Goal: Task Accomplishment & Management: Manage account settings

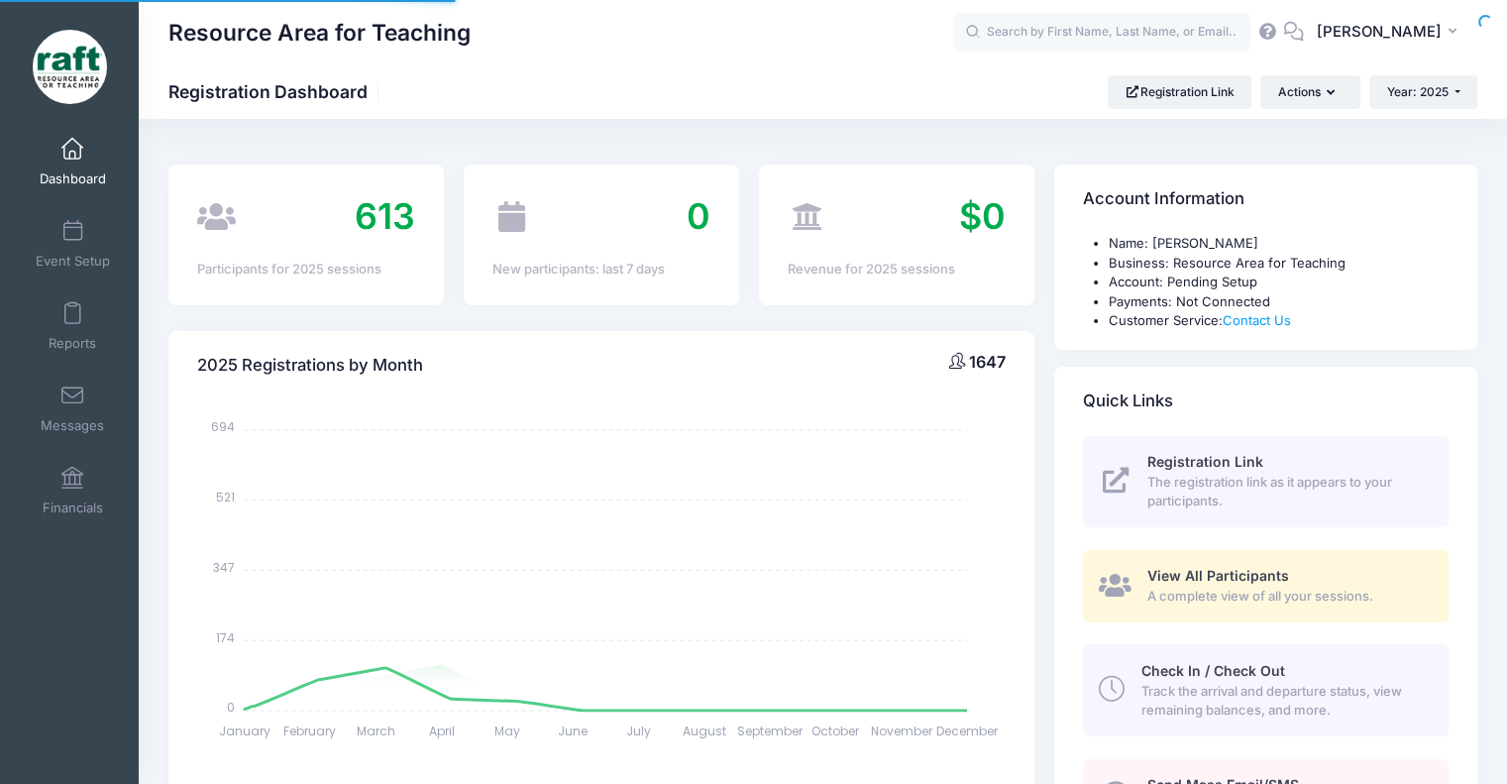
select select
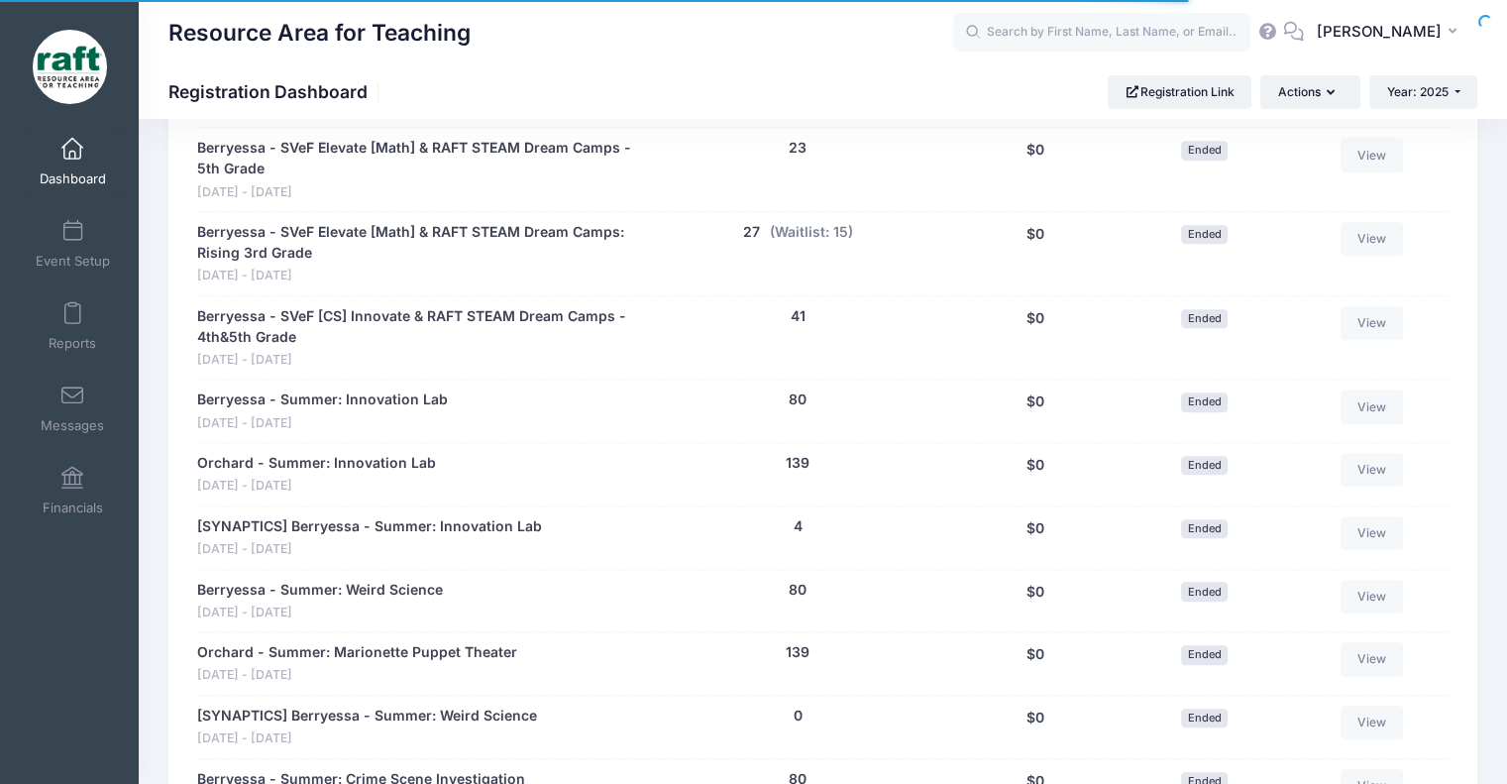
scroll to position [1288, 0]
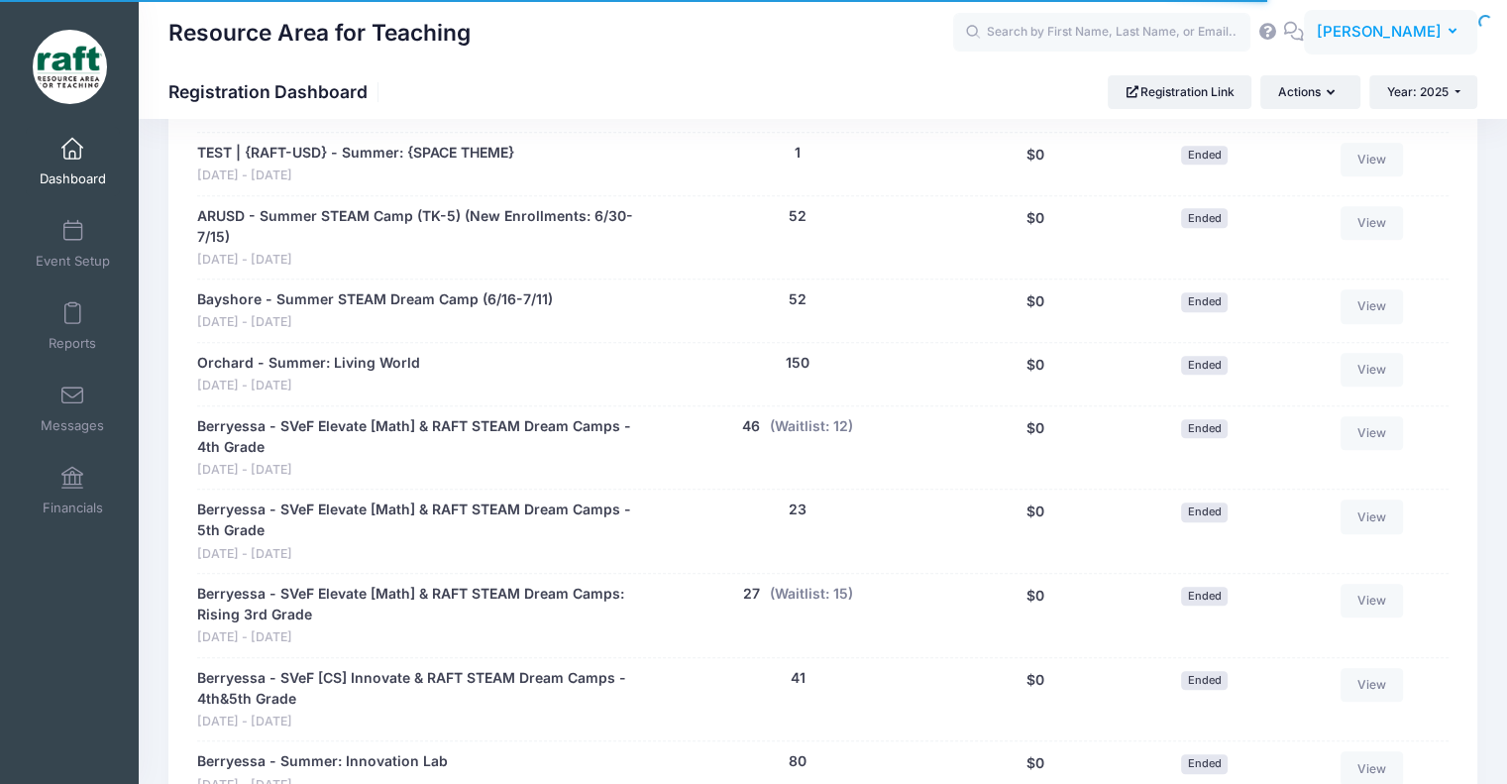
click at [1355, 47] on button "AQ Ayzha Quidit" at bounding box center [1390, 33] width 173 height 46
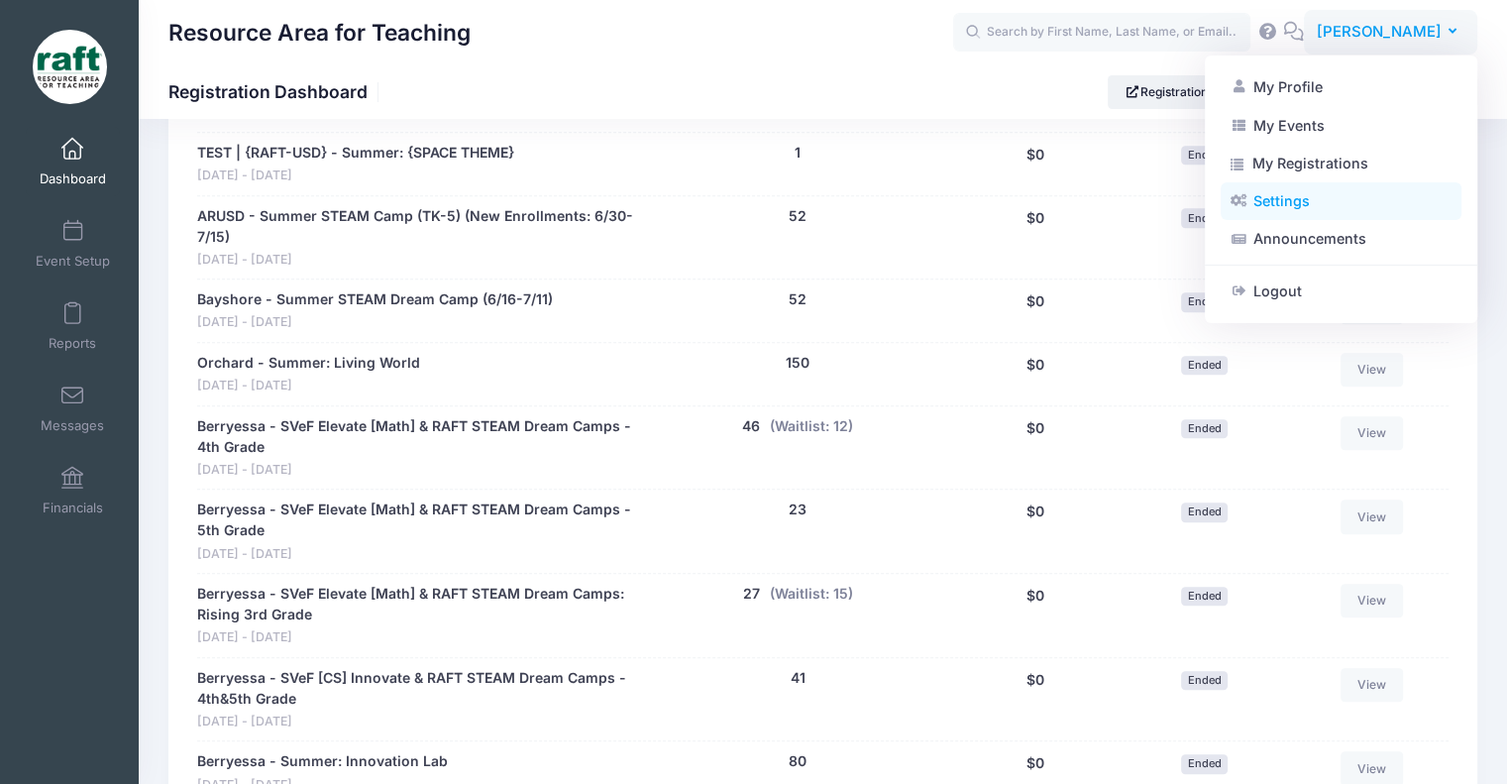
click at [1265, 213] on link "Settings" at bounding box center [1341, 201] width 241 height 38
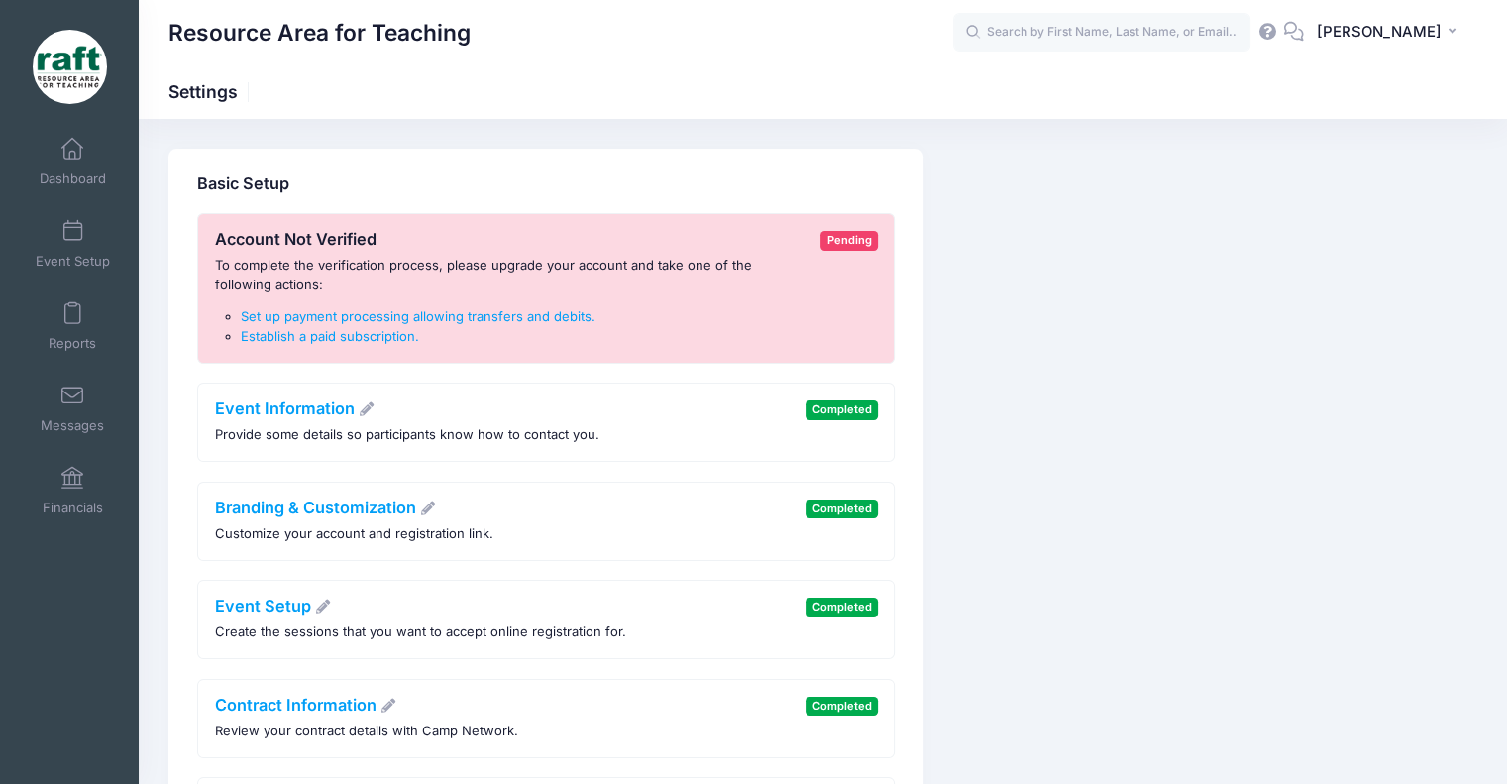
scroll to position [377, 0]
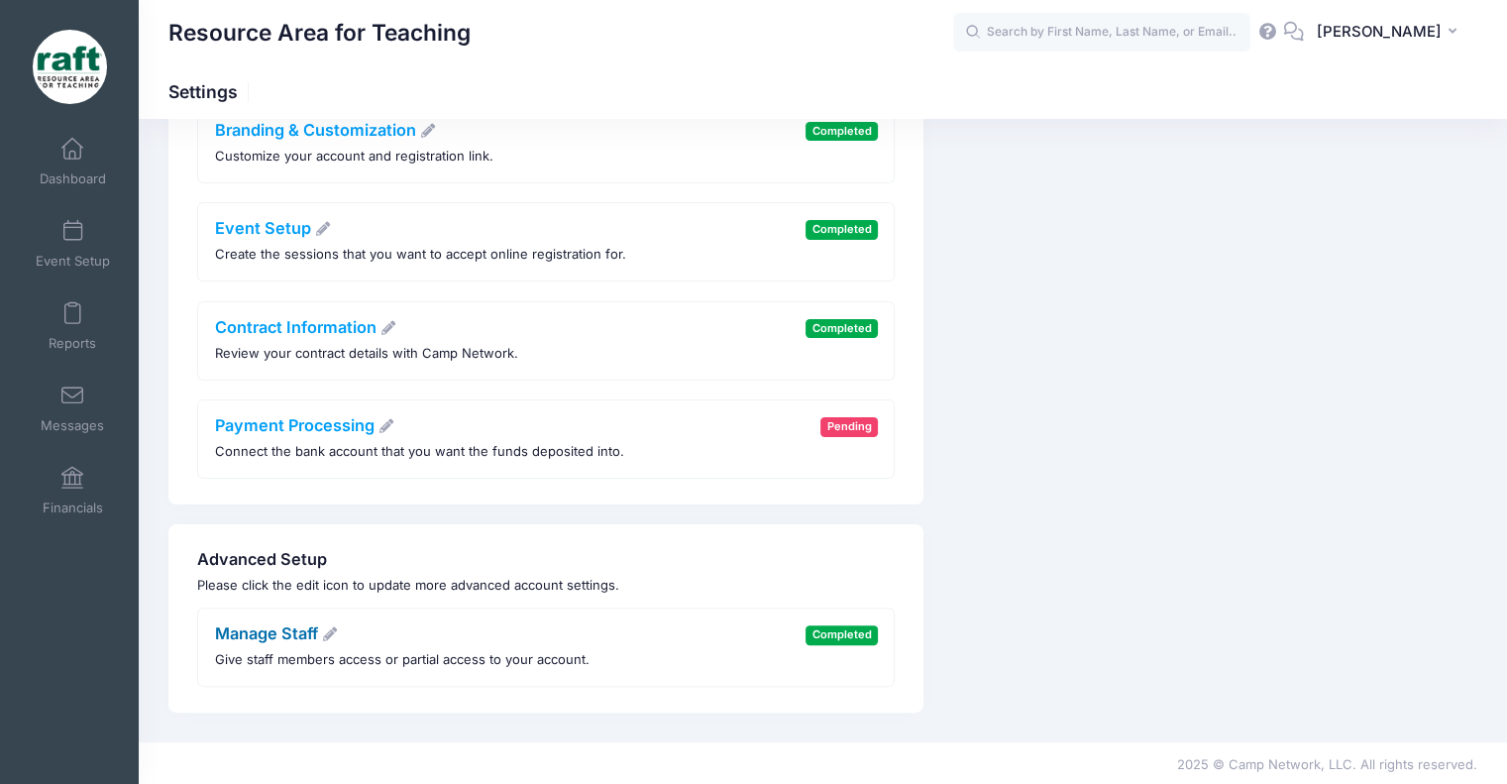
click at [313, 627] on link "Manage Staff" at bounding box center [277, 633] width 124 height 20
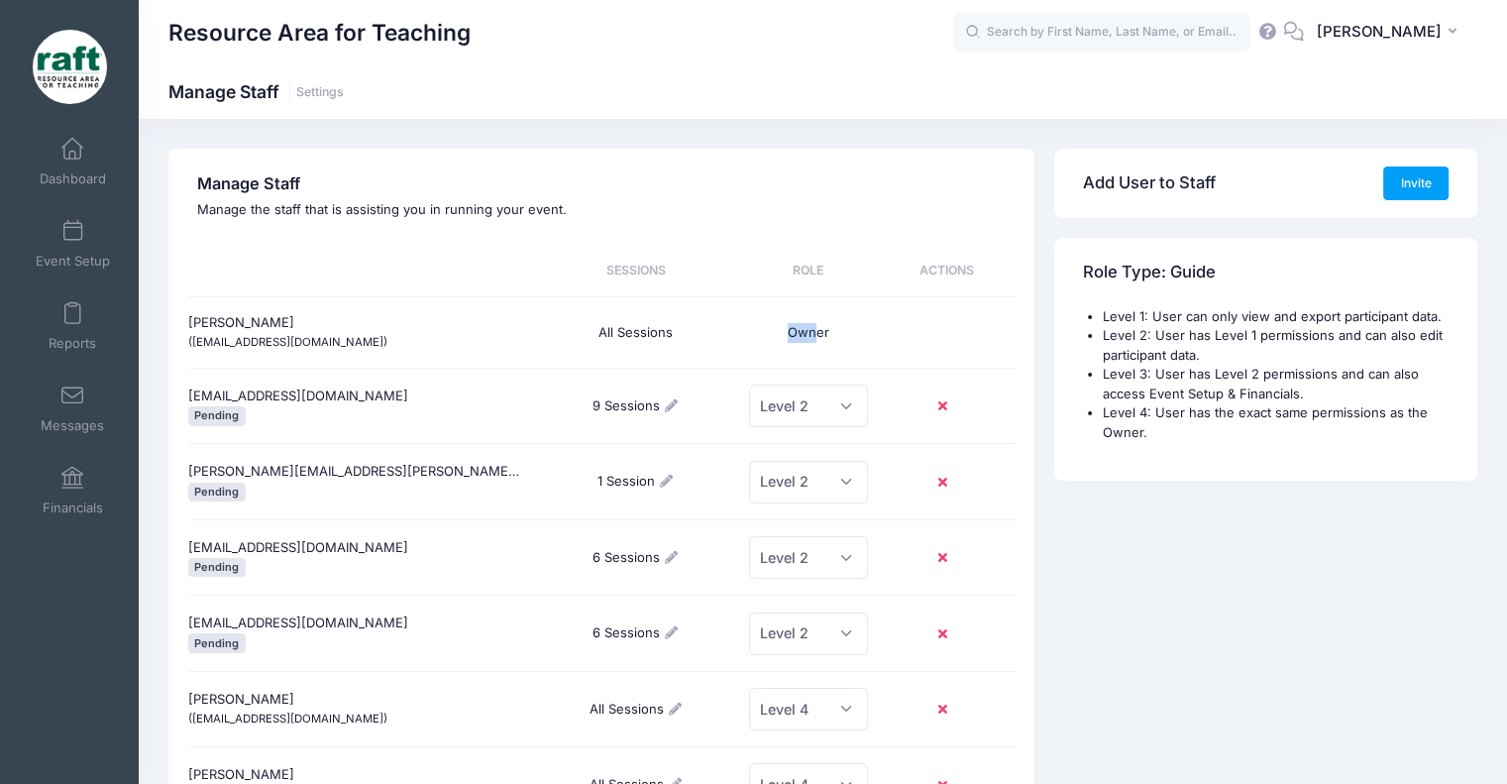
drag, startPoint x: 818, startPoint y: 340, endPoint x: 745, endPoint y: 292, distance: 87.4
click at [764, 304] on div "Ayzha Quidit (aquidit@raft.net) All Sessions Owner" at bounding box center [601, 333] width 827 height 72
click at [1424, 39] on span "[PERSON_NAME]" at bounding box center [1379, 32] width 125 height 22
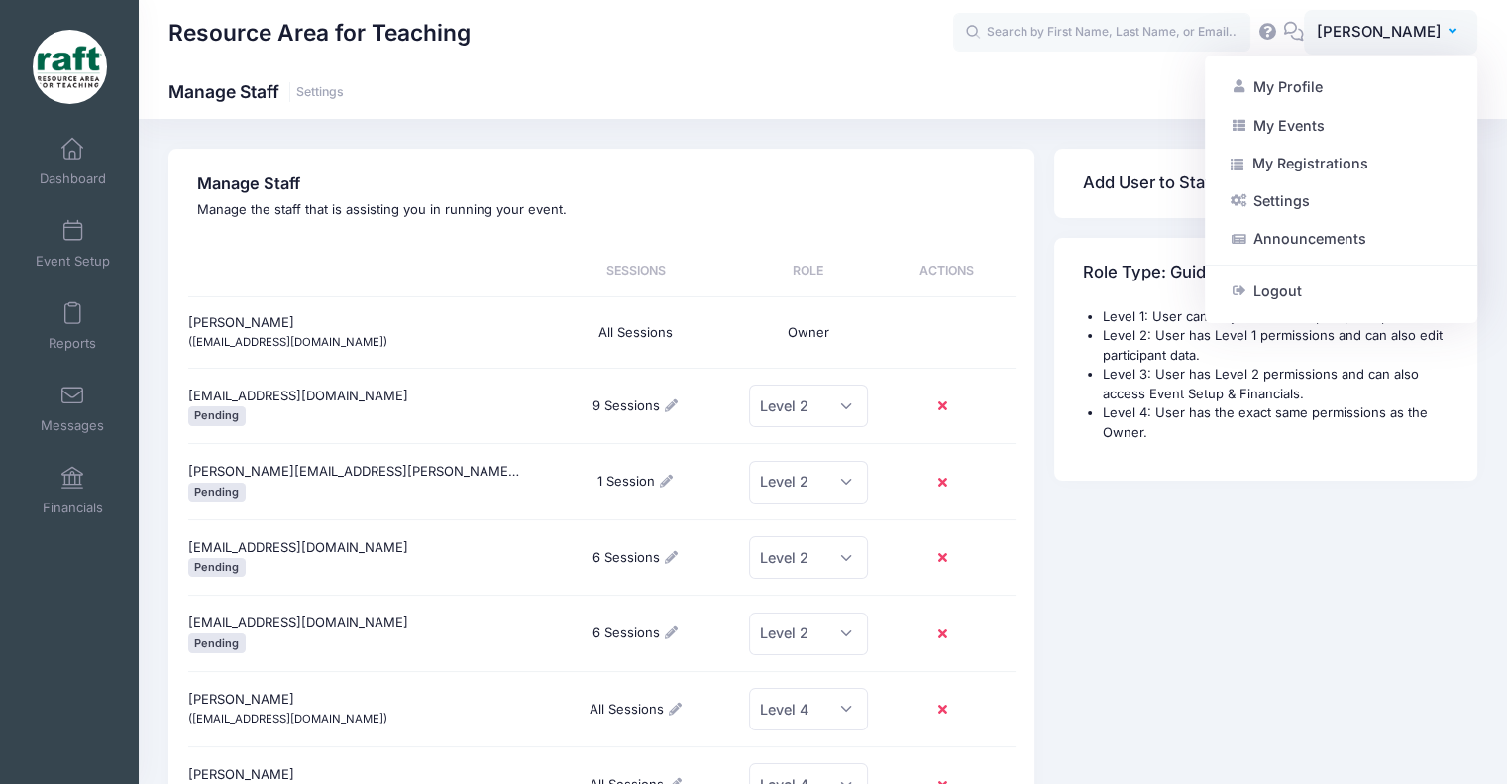
drag, startPoint x: 1041, startPoint y: 194, endPoint x: 1091, endPoint y: 190, distance: 49.7
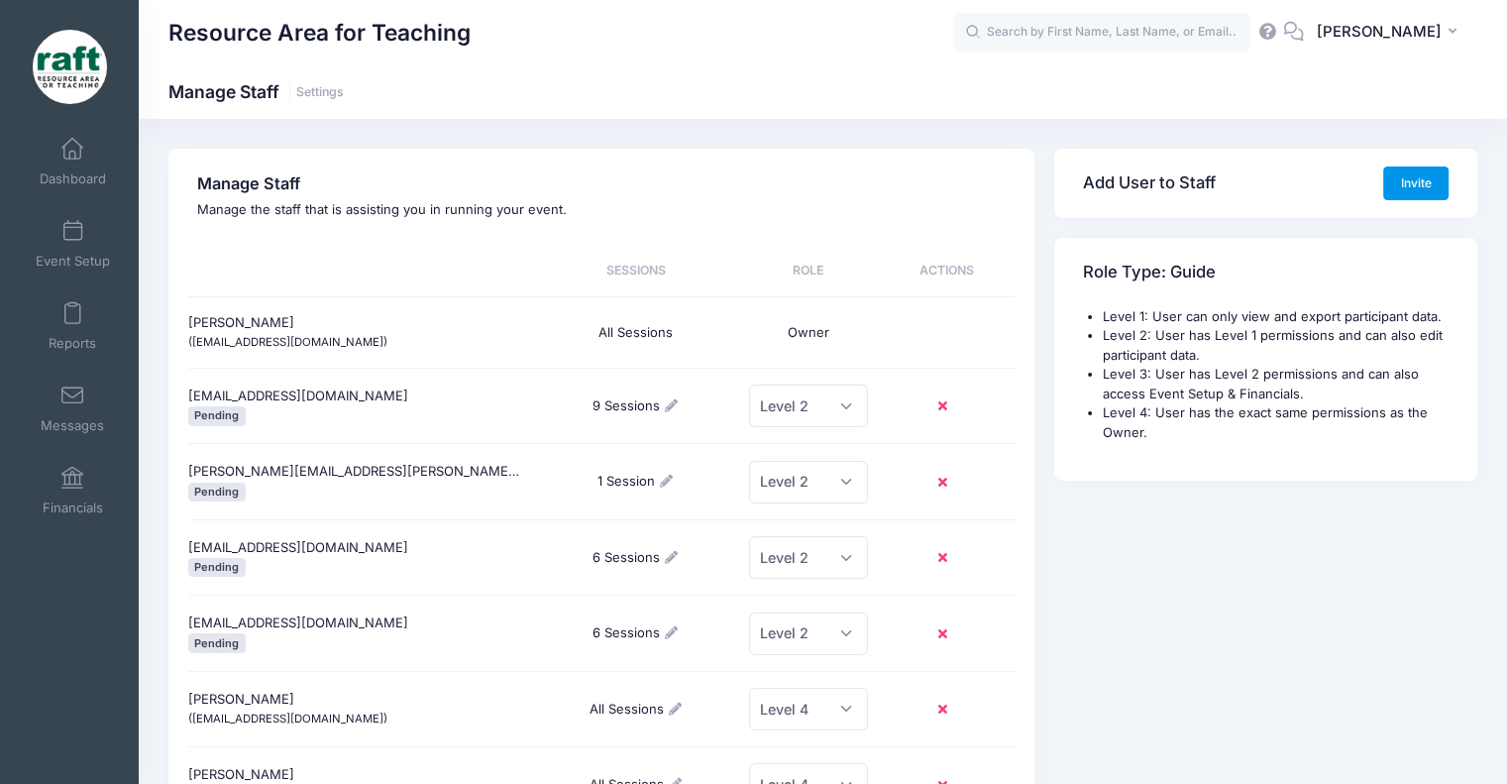
click at [1407, 183] on button "Invite" at bounding box center [1415, 183] width 65 height 34
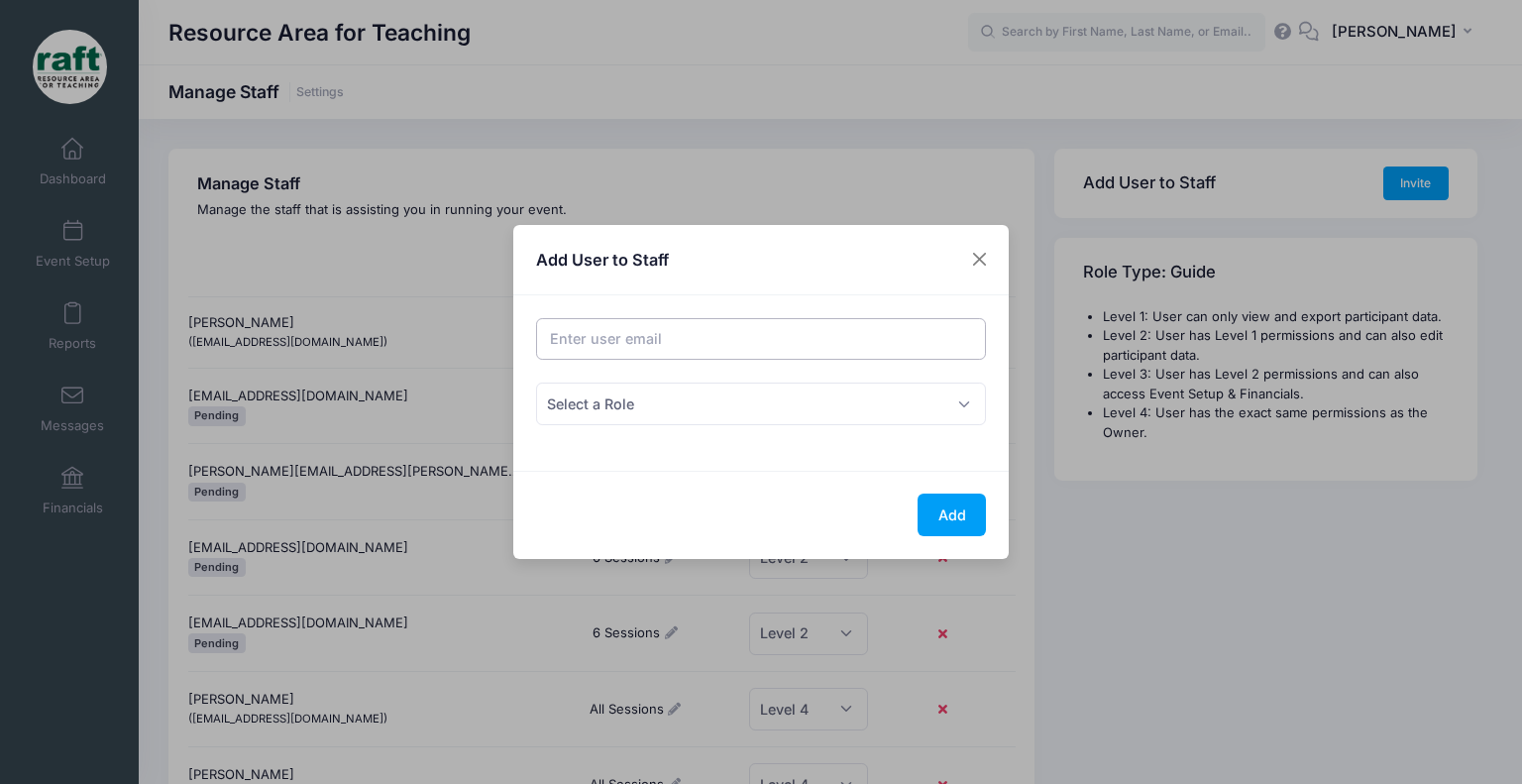
click at [801, 336] on input "Email address" at bounding box center [761, 339] width 451 height 43
type input "[EMAIL_ADDRESS][DOMAIN_NAME]"
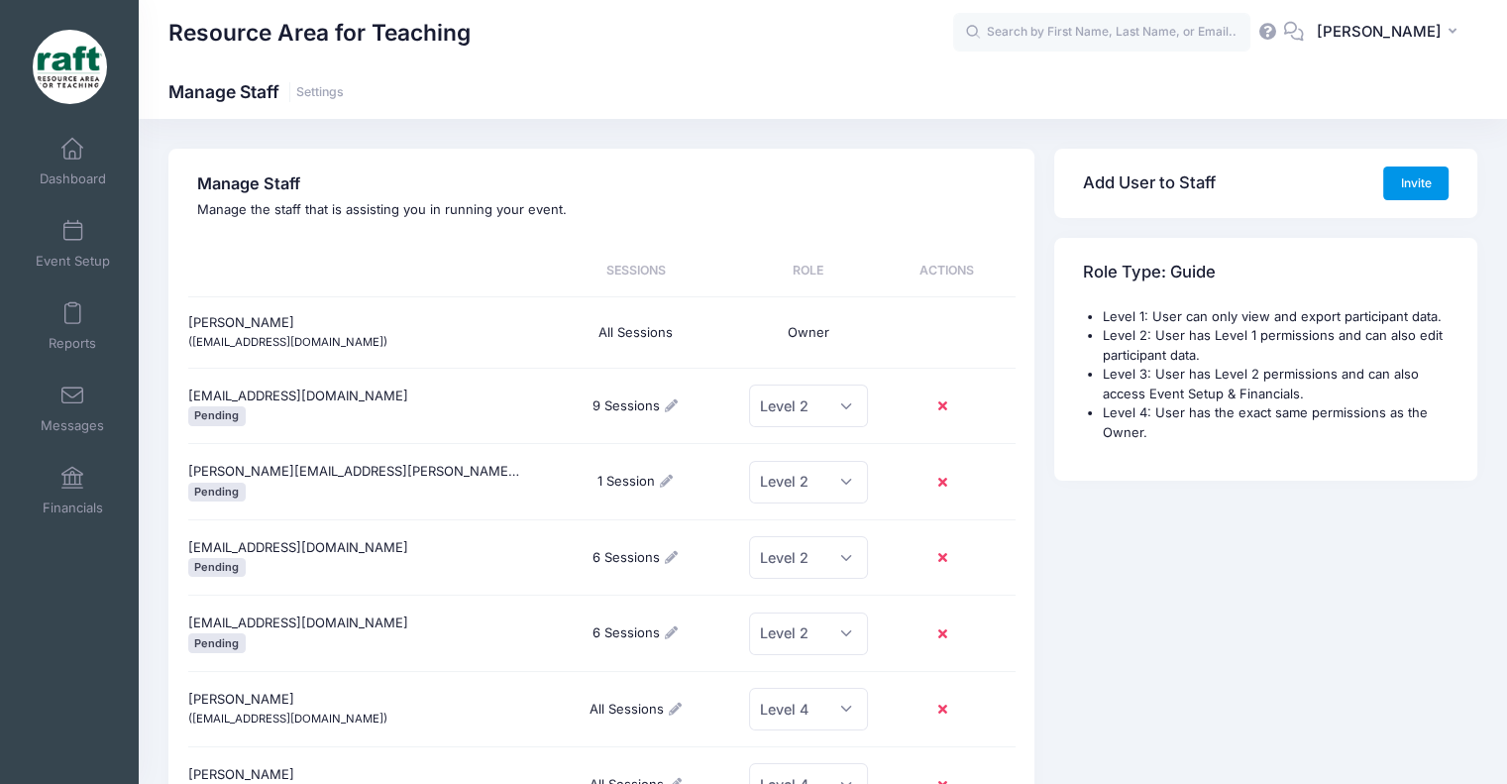
click at [1411, 181] on button "Invite" at bounding box center [1415, 183] width 65 height 34
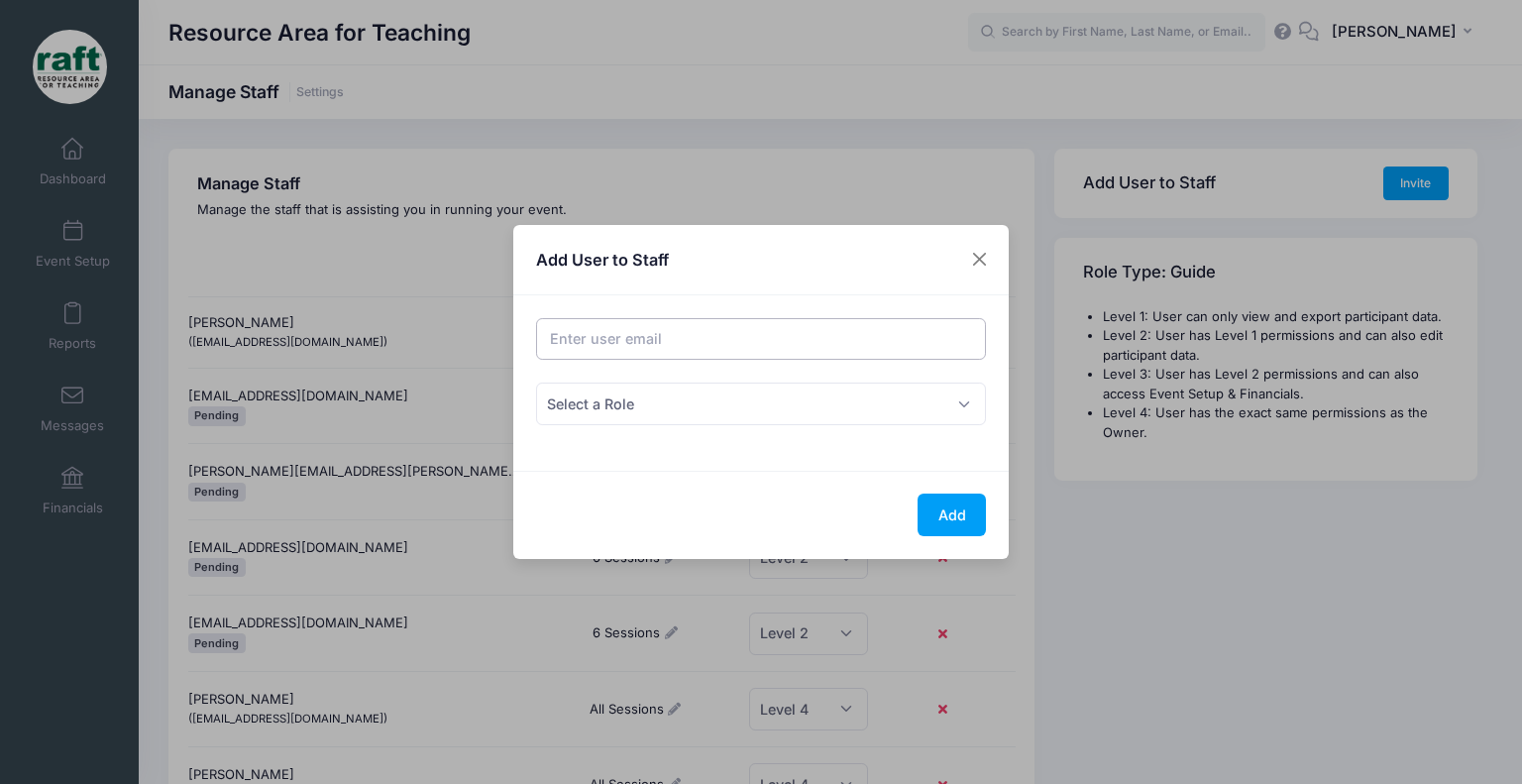
click at [888, 360] on input "Email address" at bounding box center [761, 339] width 451 height 43
type input "[EMAIL_ADDRESS][DOMAIN_NAME]"
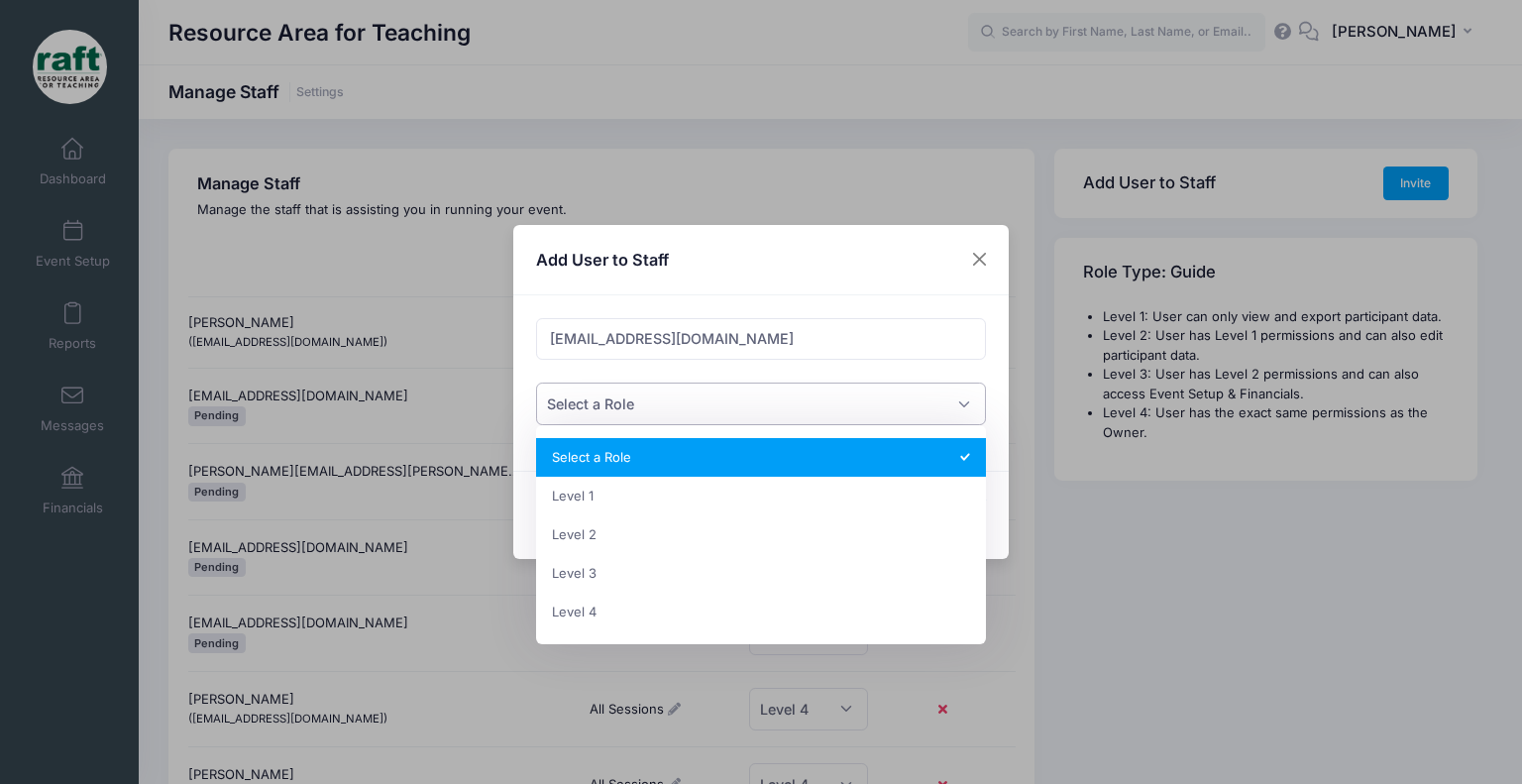
click at [828, 398] on span "Select a Role" at bounding box center [761, 403] width 451 height 43
select select "2"
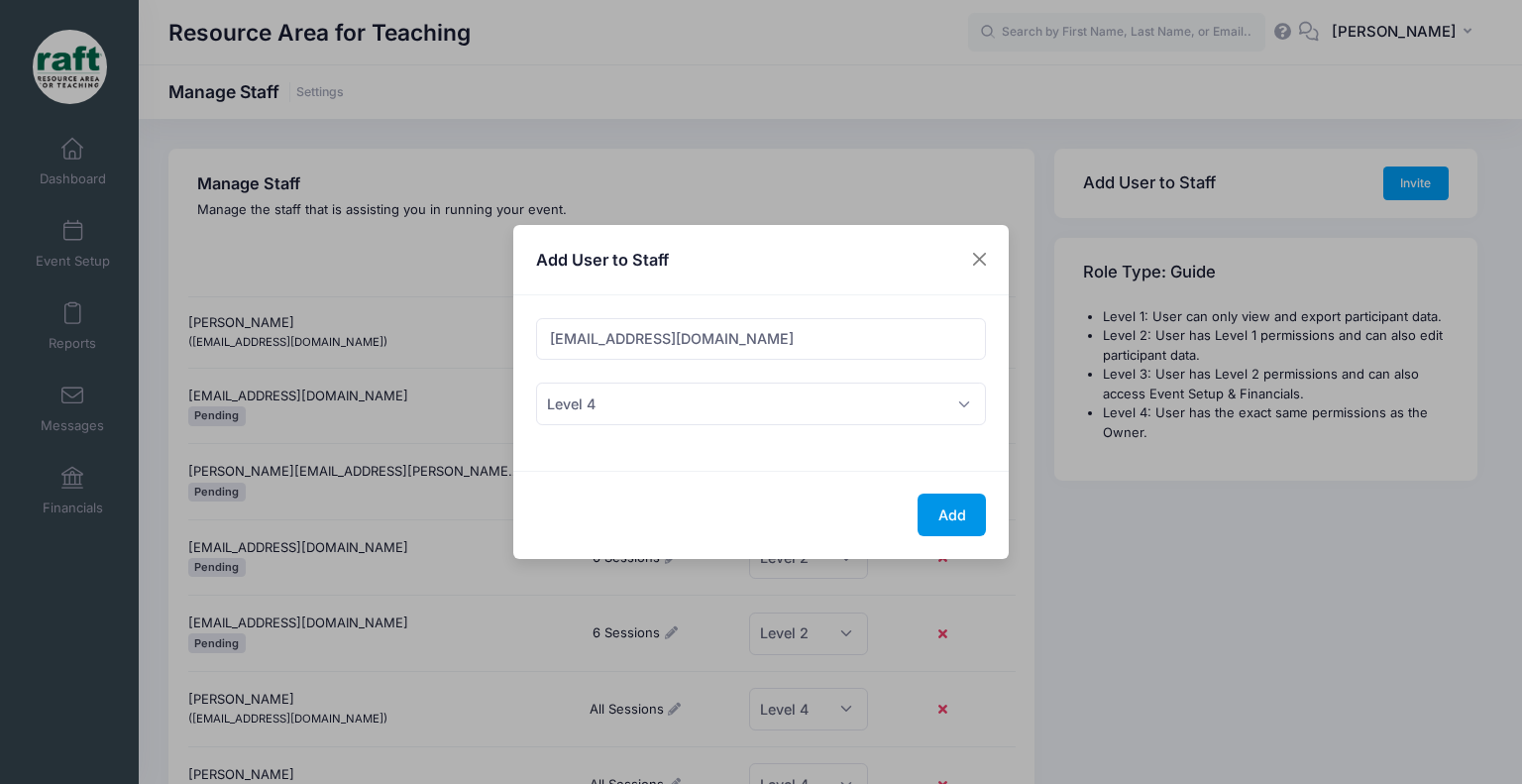
click at [962, 505] on button "Add" at bounding box center [951, 514] width 68 height 43
click at [947, 509] on button "Add" at bounding box center [951, 514] width 68 height 43
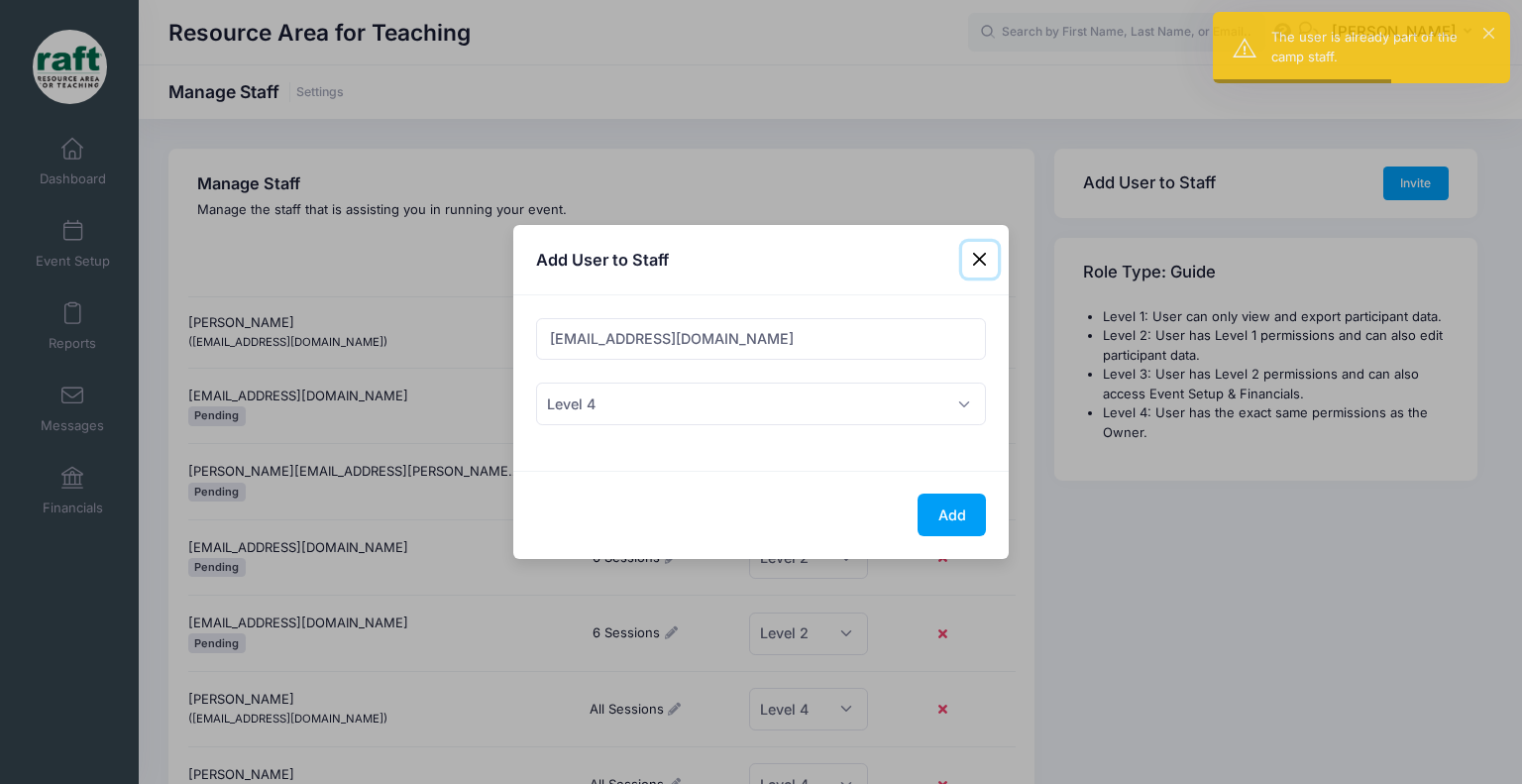
click at [971, 264] on button "Close" at bounding box center [980, 260] width 36 height 36
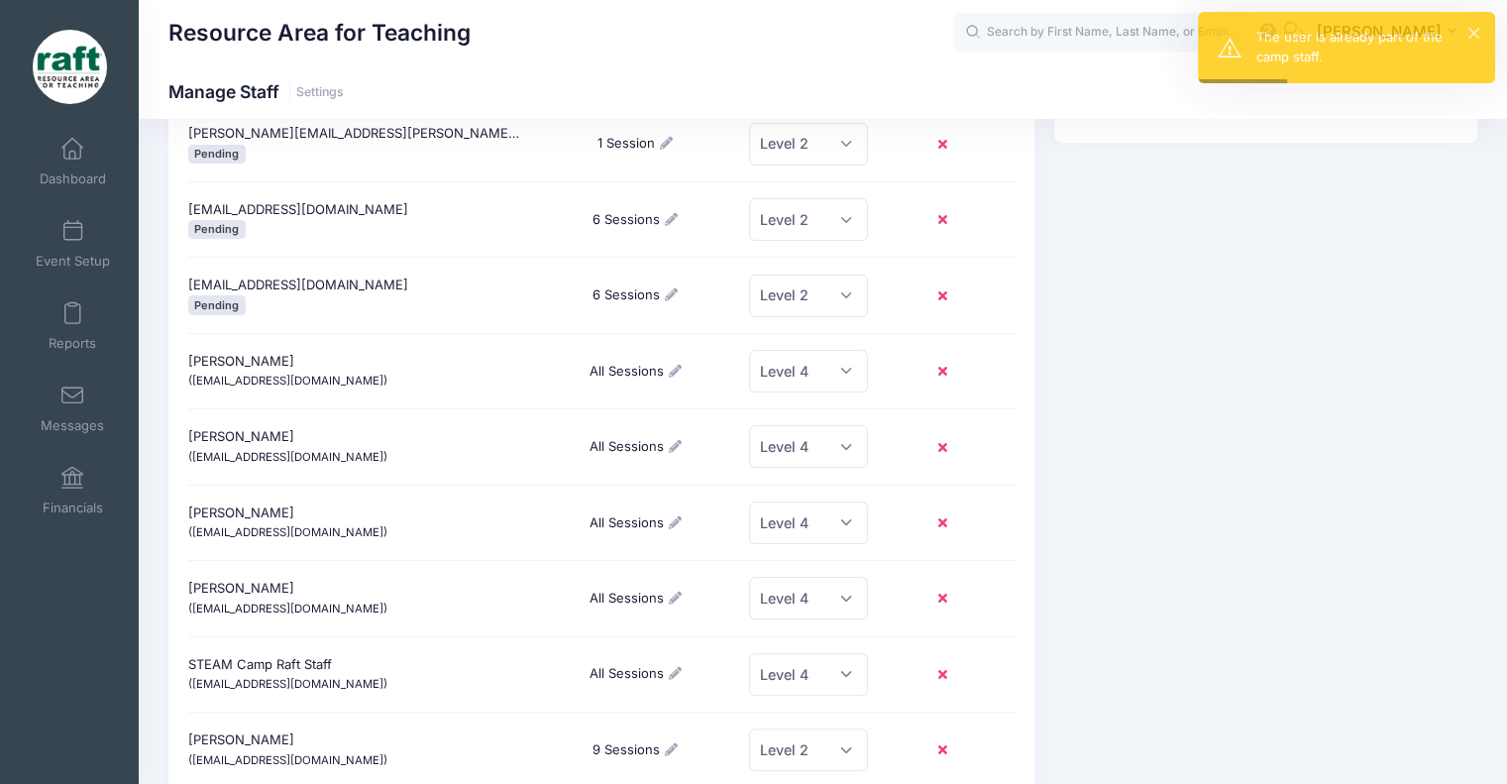
scroll to position [396, 0]
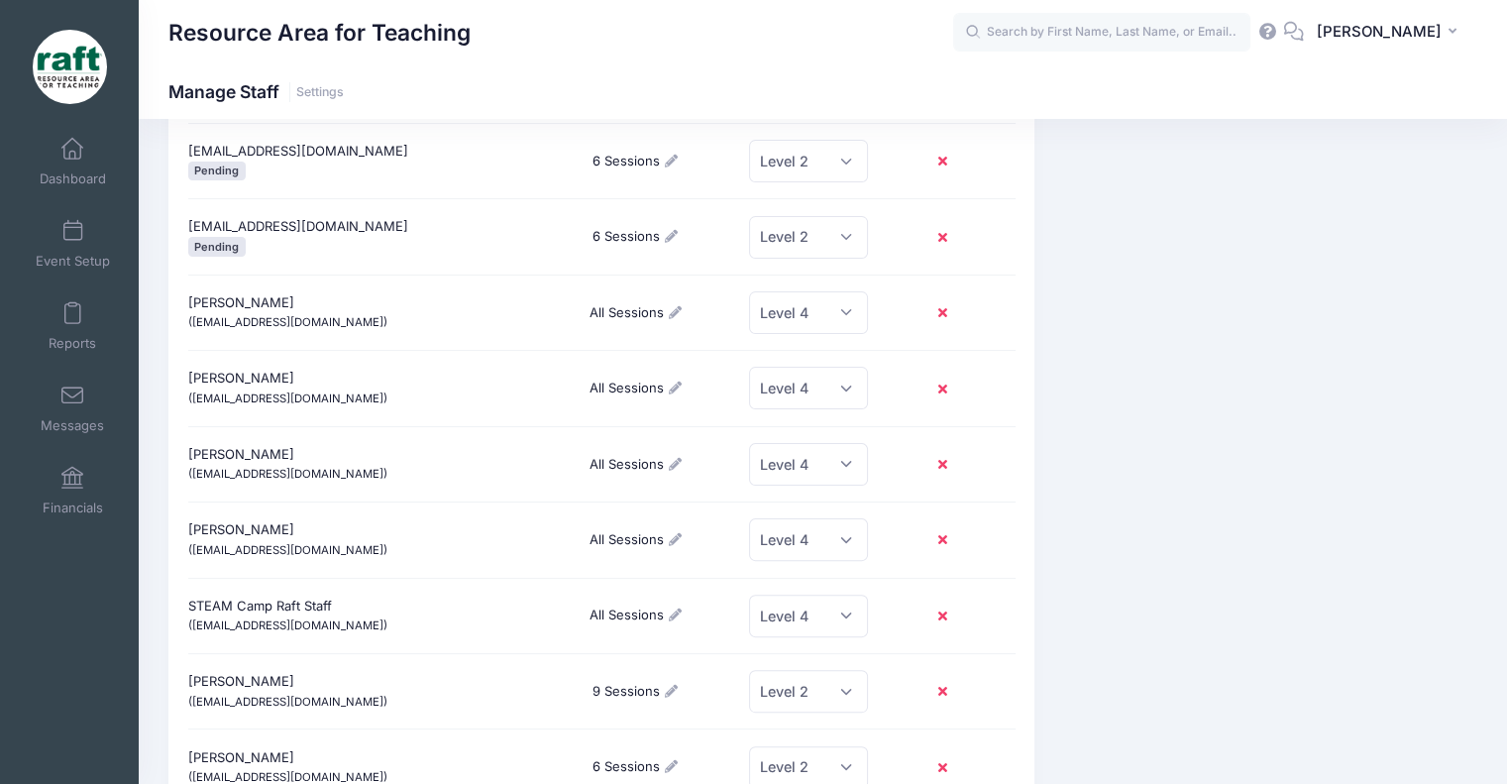
click at [284, 609] on div "STEAM Camp Raft Staff (steamcamp@raft.net)" at bounding box center [360, 615] width 345 height 71
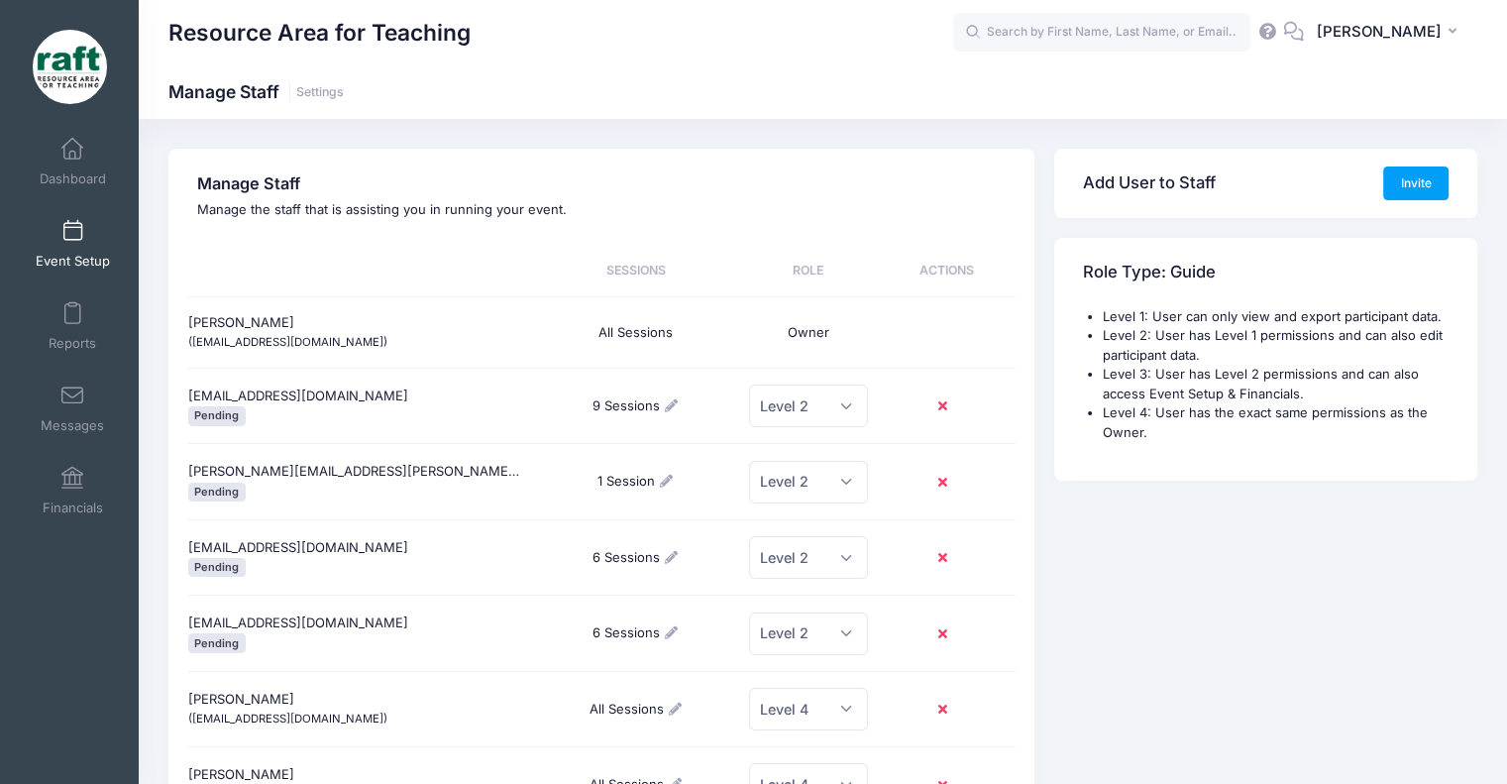
click at [74, 253] on span "Event Setup" at bounding box center [73, 261] width 74 height 17
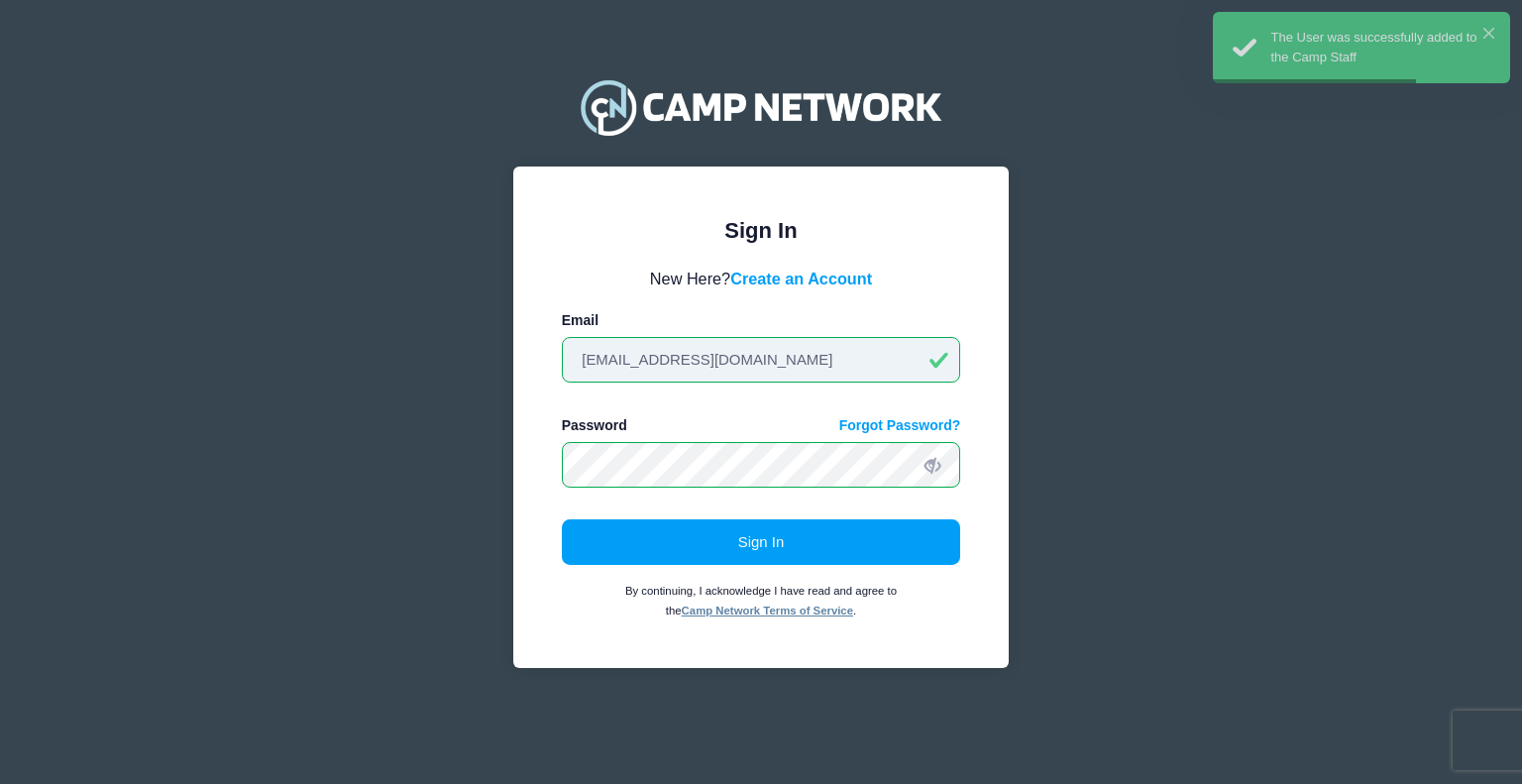
click at [677, 347] on input "[EMAIL_ADDRESS][DOMAIN_NAME]" at bounding box center [761, 360] width 399 height 46
type input "[EMAIL_ADDRESS][DOMAIN_NAME]"
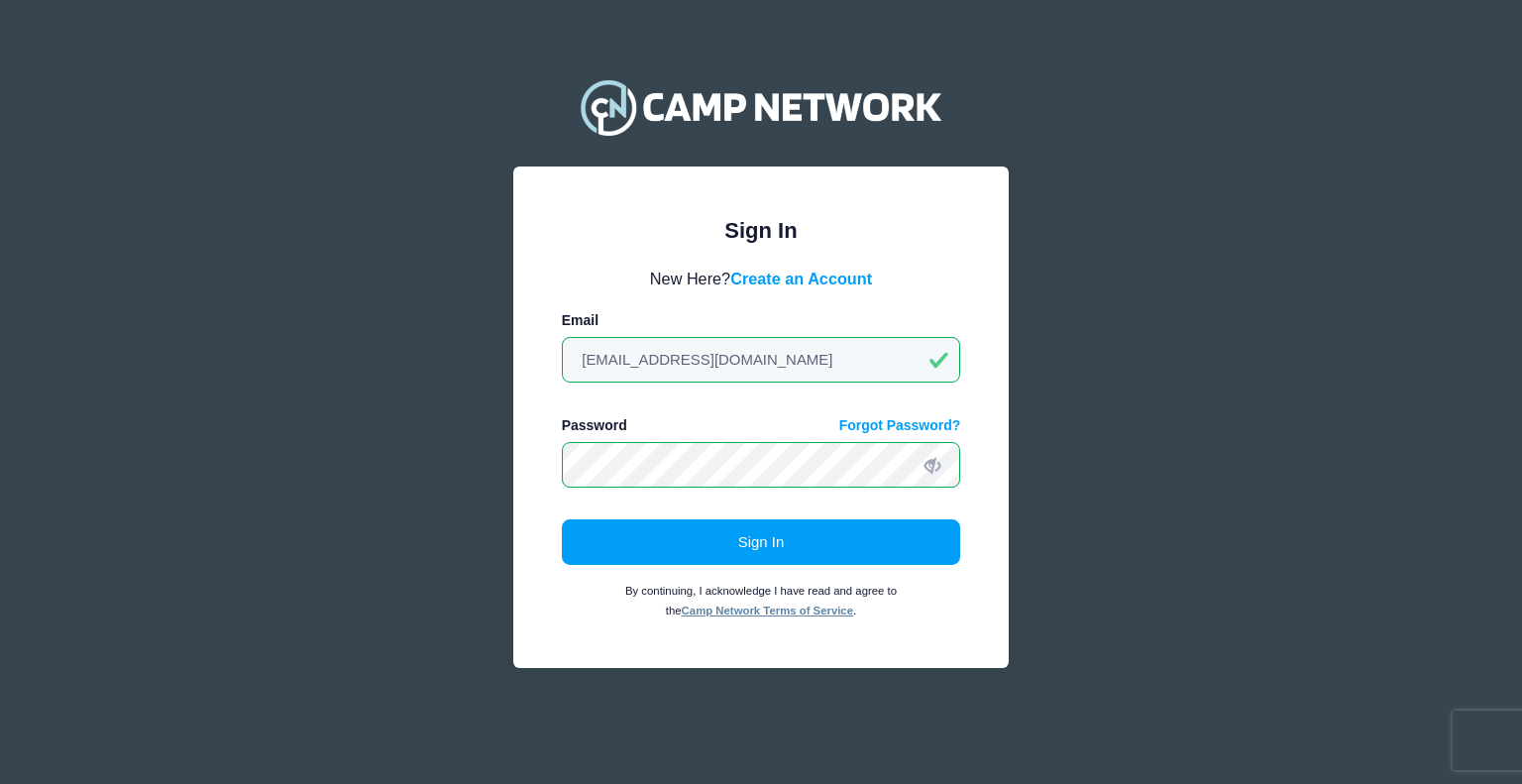
click at [562, 519] on button "Sign In" at bounding box center [761, 542] width 399 height 46
